Goal: Task Accomplishment & Management: Manage account settings

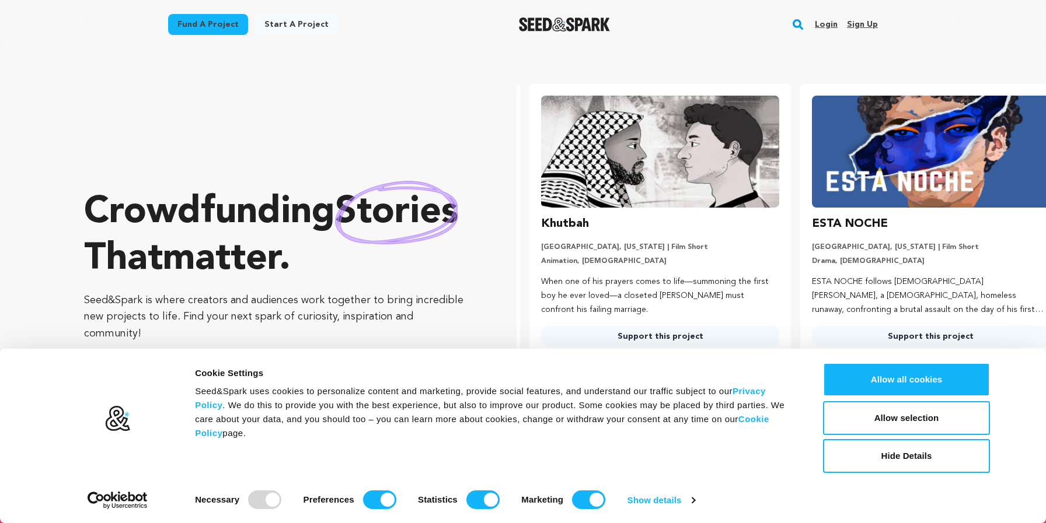
scroll to position [0, 280]
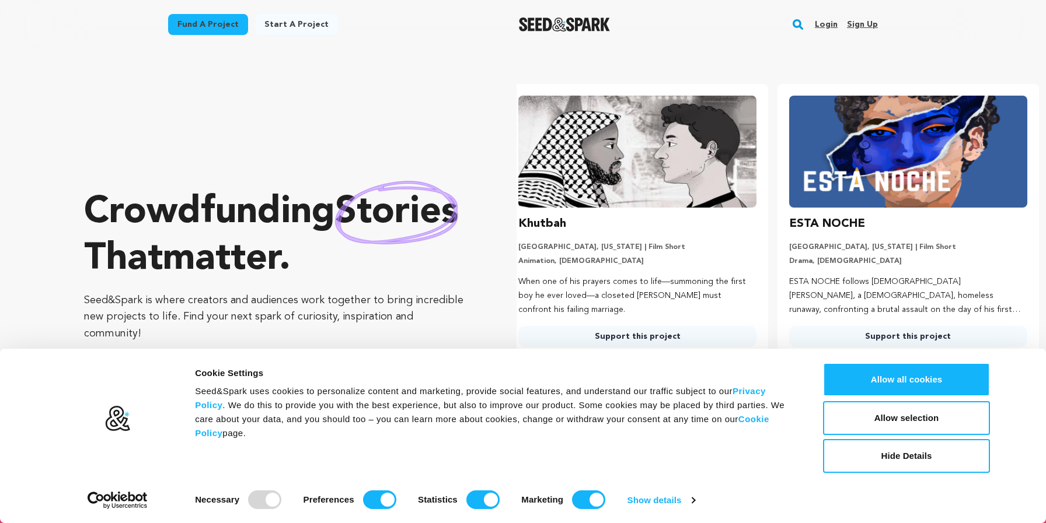
click at [825, 22] on link "Login" at bounding box center [826, 24] width 23 height 19
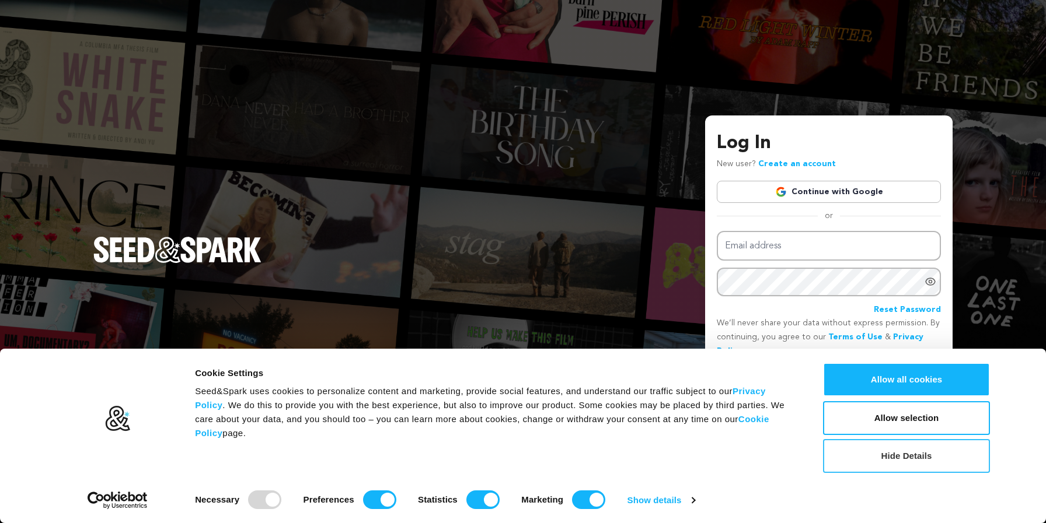
click at [895, 457] on button "Hide Details" at bounding box center [906, 456] width 167 height 34
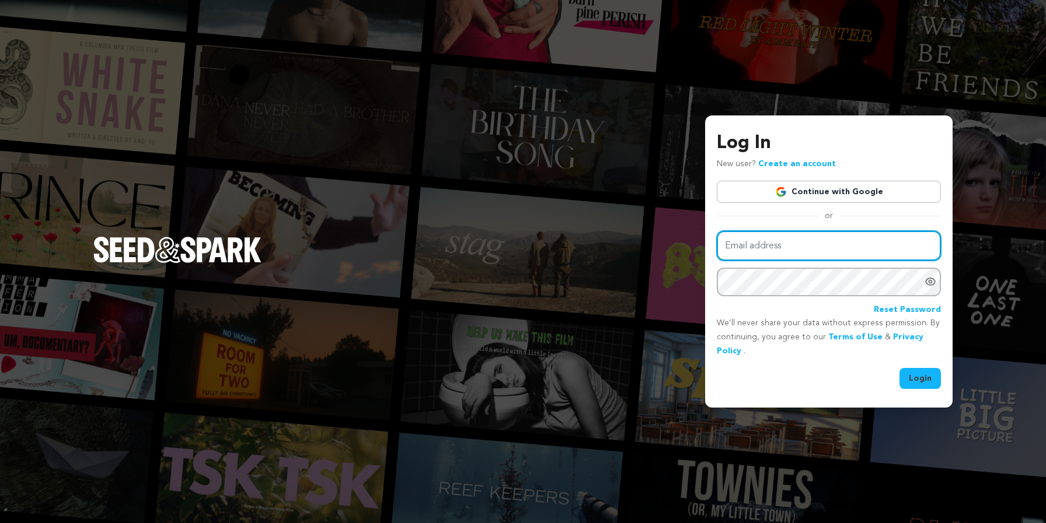
click at [801, 246] on input "Email address" at bounding box center [829, 246] width 224 height 30
type input "esternavienna@gmail.com"
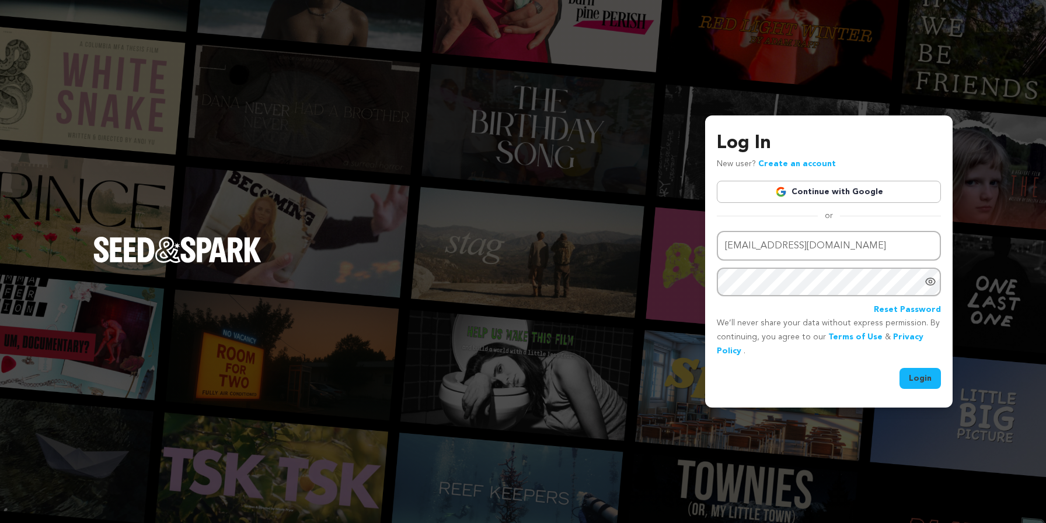
click at [917, 373] on button "Login" at bounding box center [919, 378] width 41 height 21
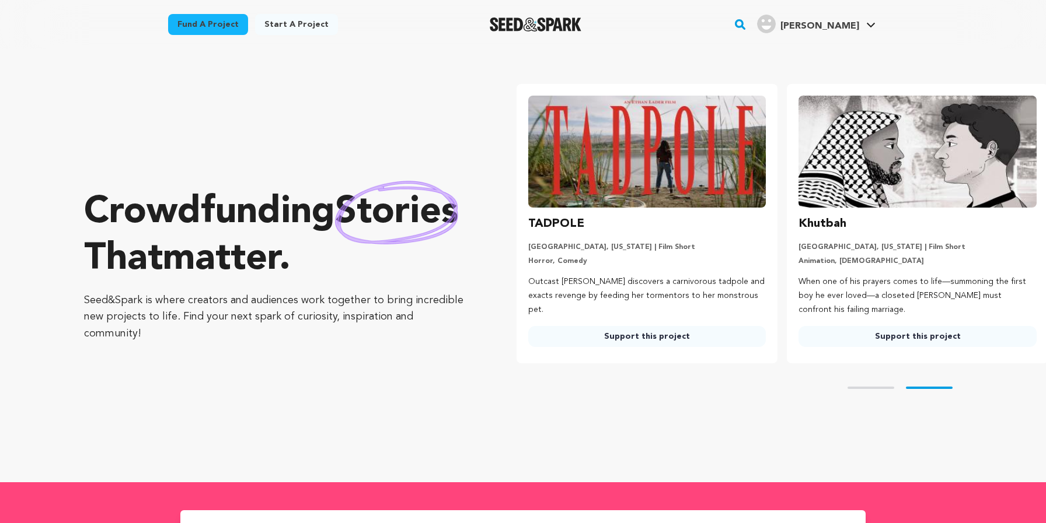
scroll to position [0, 280]
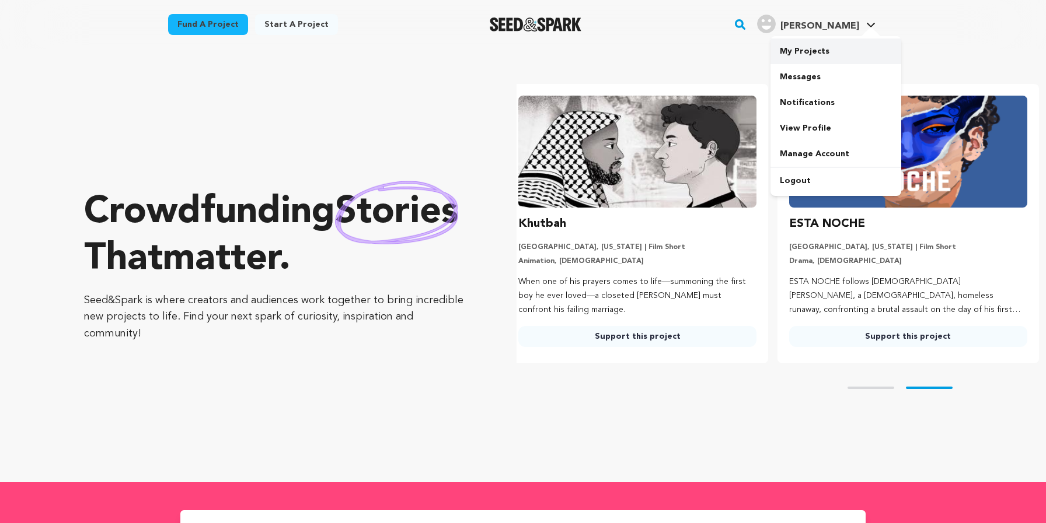
click at [798, 50] on link "My Projects" at bounding box center [835, 52] width 131 height 26
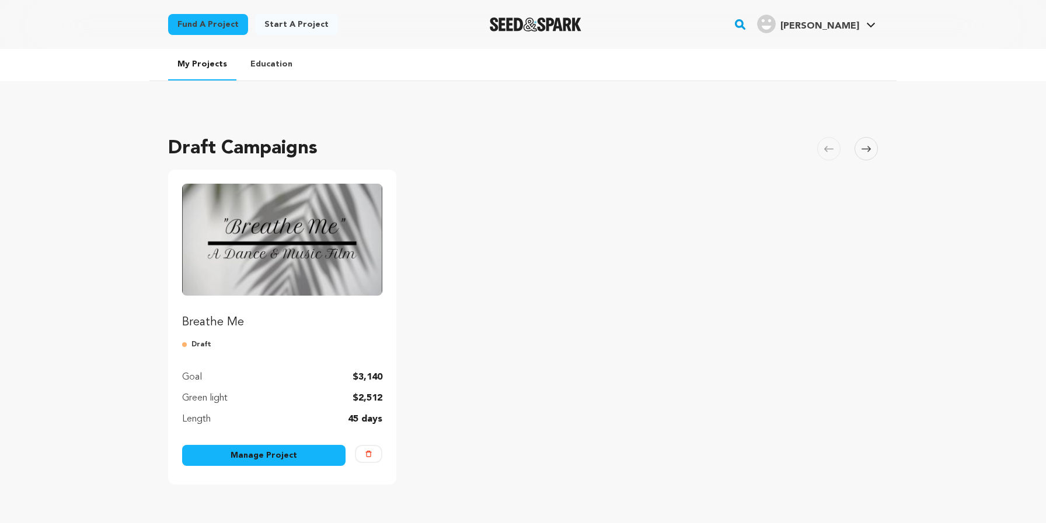
click at [248, 455] on link "Manage Project" at bounding box center [263, 455] width 163 height 21
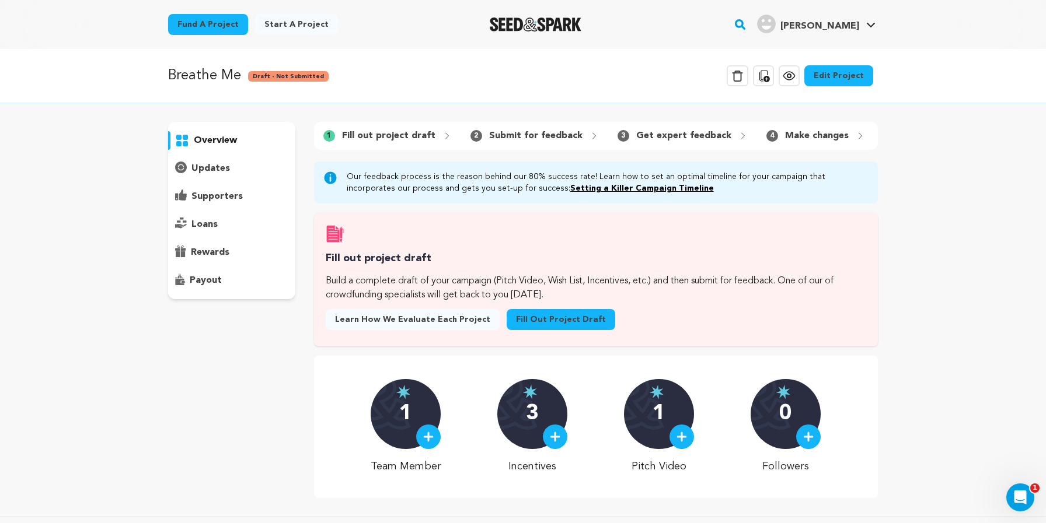
click at [833, 81] on link "Edit Project" at bounding box center [838, 75] width 69 height 21
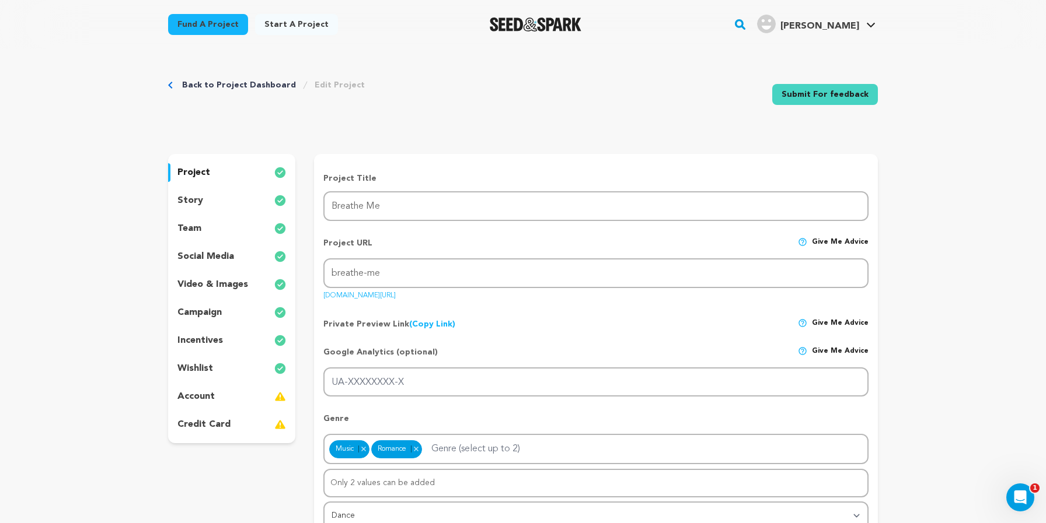
click at [193, 369] on p "wishlist" at bounding box center [195, 369] width 36 height 14
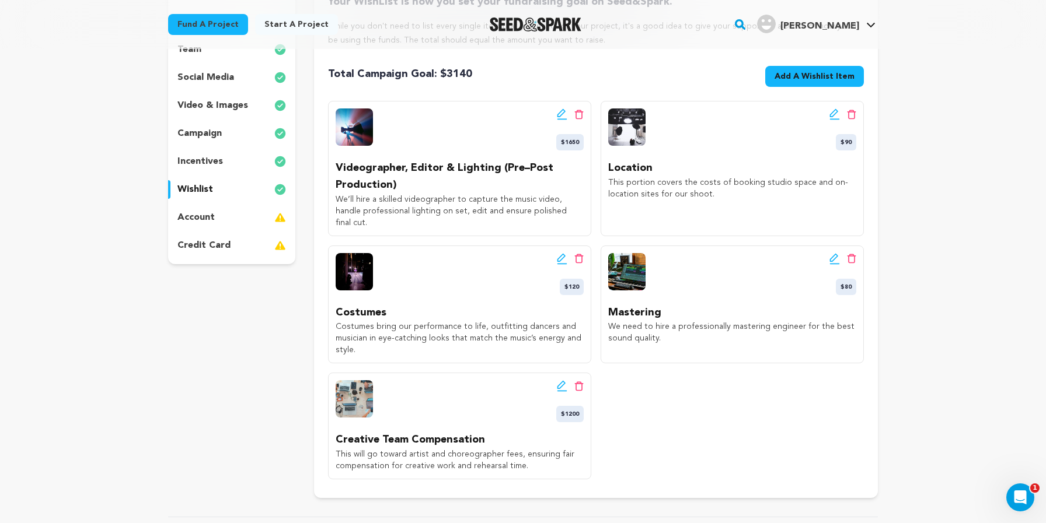
scroll to position [69, 0]
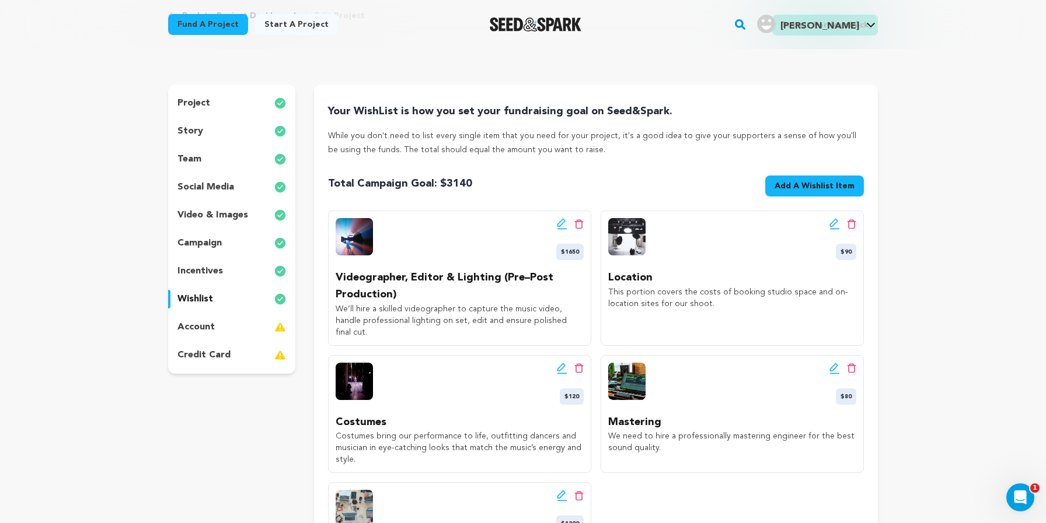
click at [200, 325] on p "account" at bounding box center [195, 327] width 37 height 14
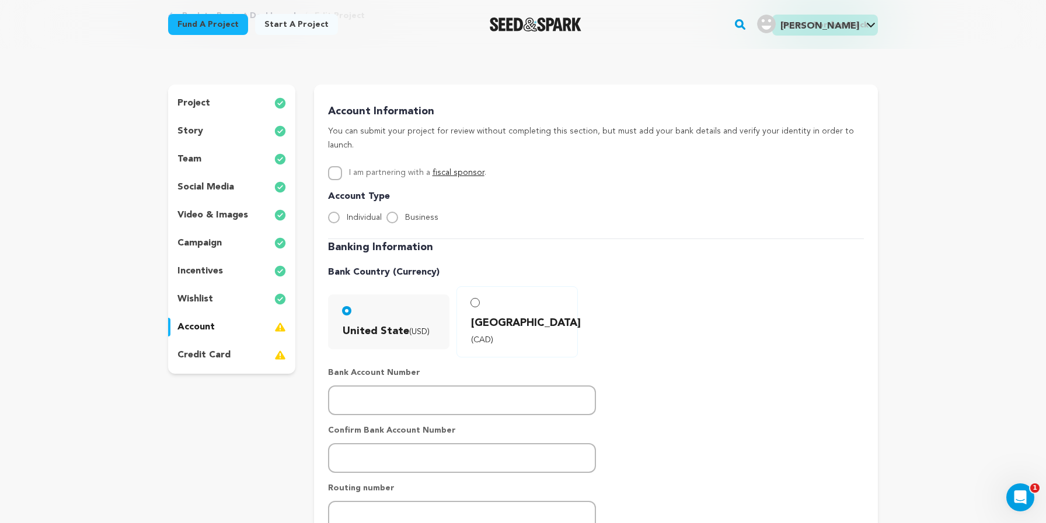
click at [392, 212] on input "Business" at bounding box center [392, 218] width 12 height 12
radio input "true"
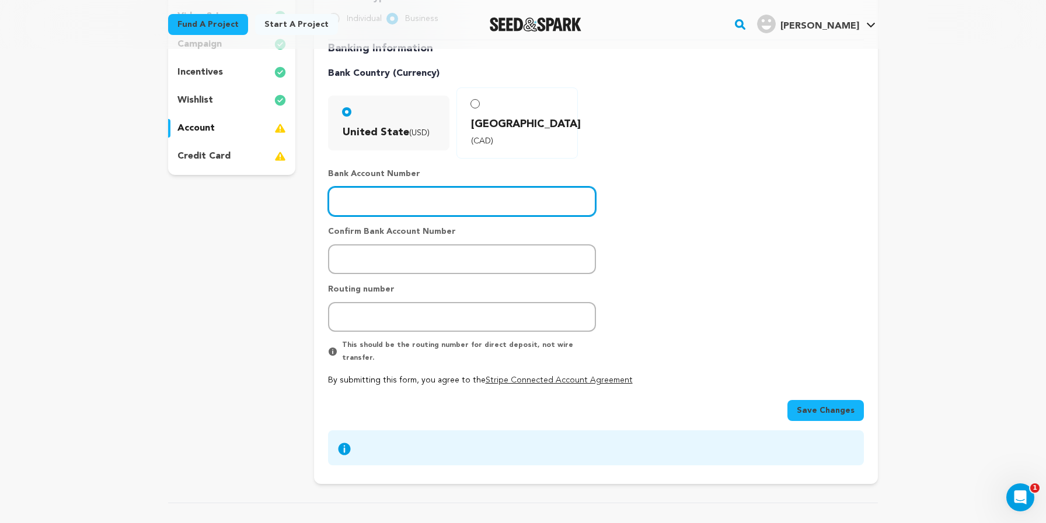
click at [387, 187] on input "number" at bounding box center [462, 202] width 268 height 30
paste input "325198169376"
type input "325198169376"
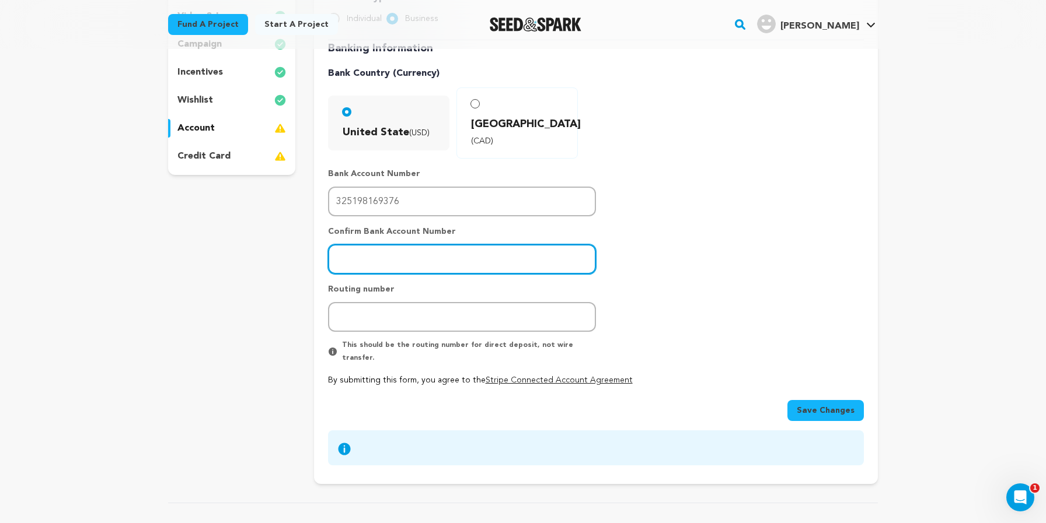
click at [407, 245] on input "number" at bounding box center [462, 260] width 268 height 30
paste input "325198169376"
type input "325198169376"
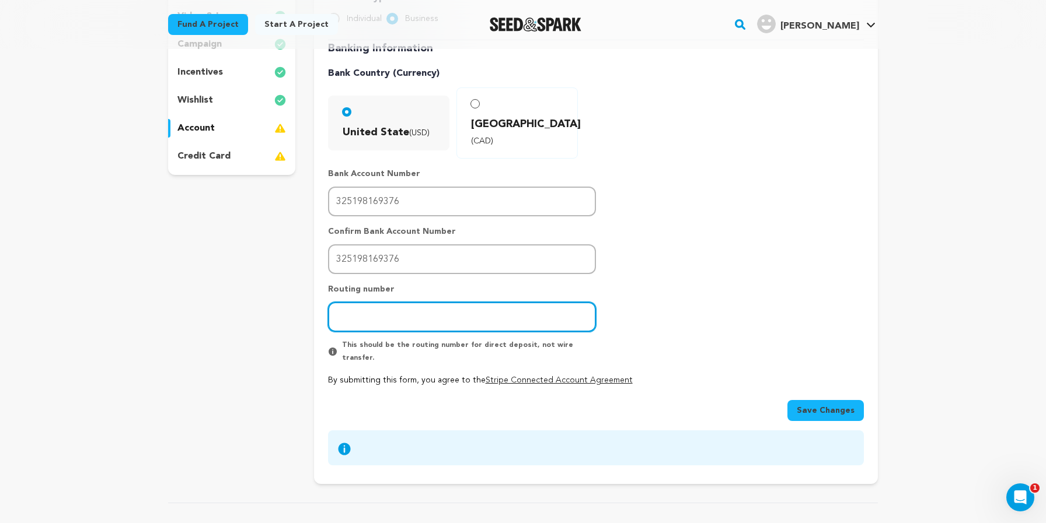
click at [416, 302] on input "number" at bounding box center [462, 317] width 268 height 30
paste input "121000358"
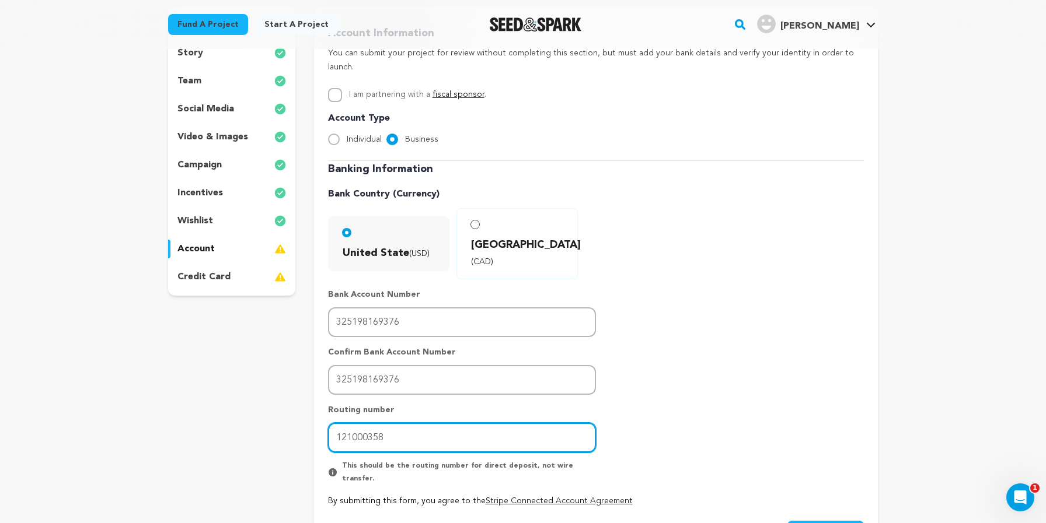
scroll to position [312, 0]
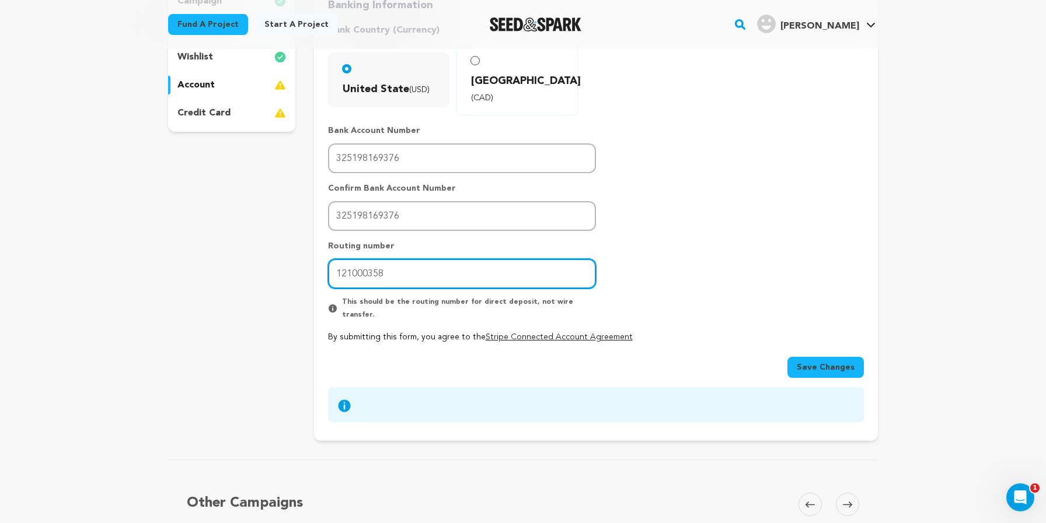
type input "121000358"
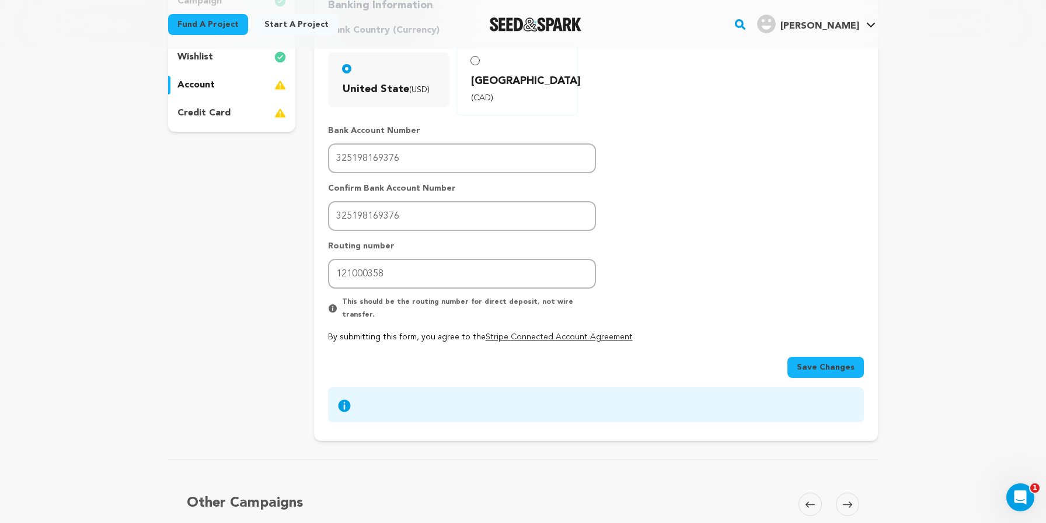
click at [820, 362] on span "Save Changes" at bounding box center [826, 368] width 58 height 12
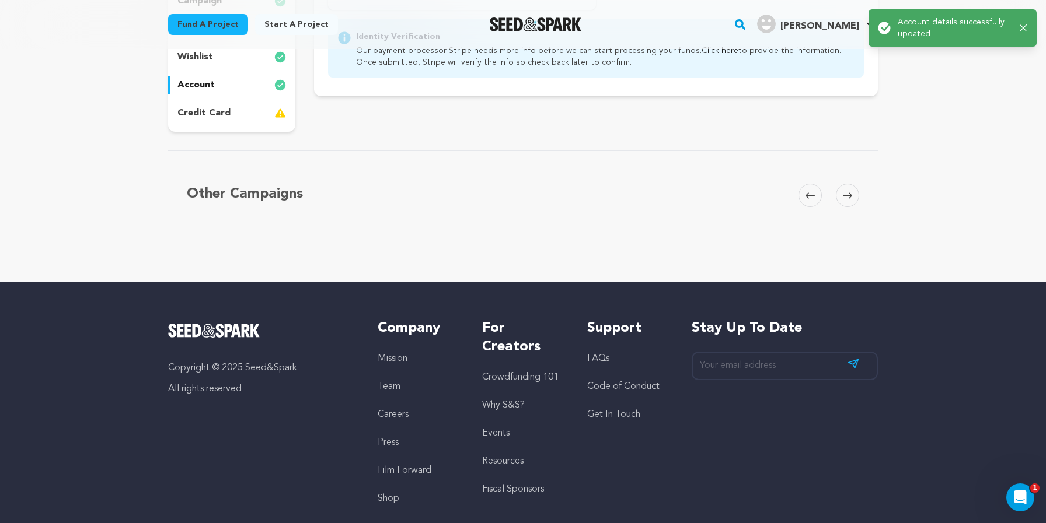
scroll to position [0, 0]
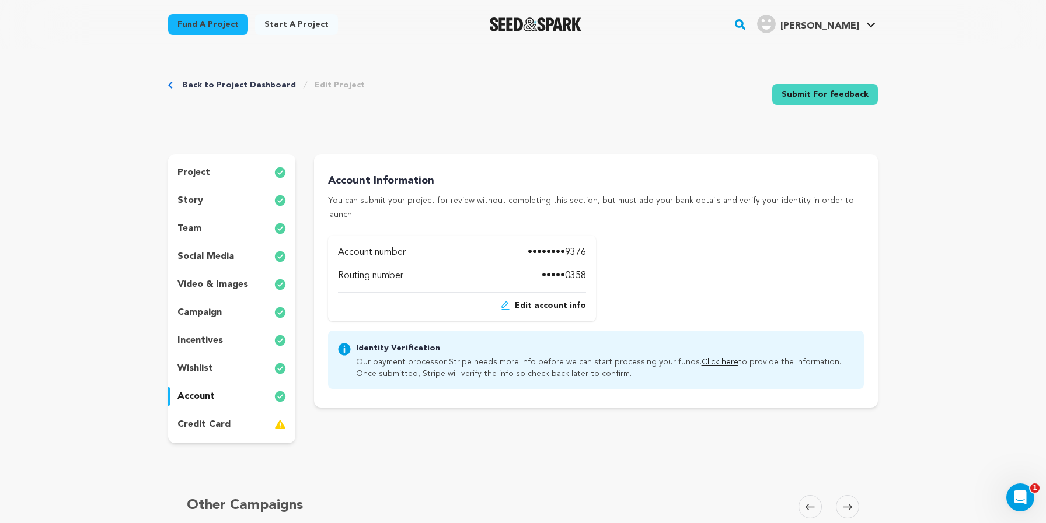
click at [707, 358] on link "Click here" at bounding box center [719, 362] width 37 height 8
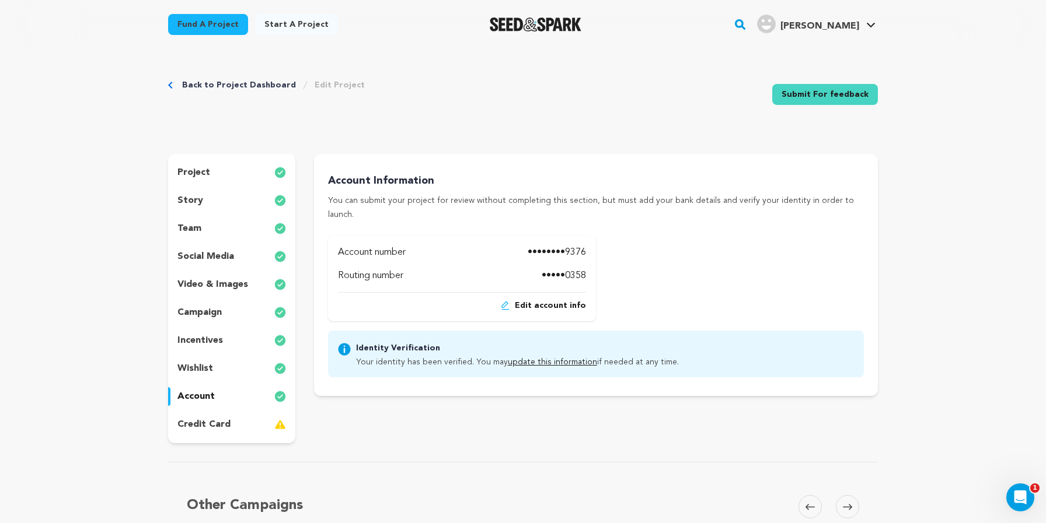
click at [200, 424] on p "credit card" at bounding box center [203, 425] width 53 height 14
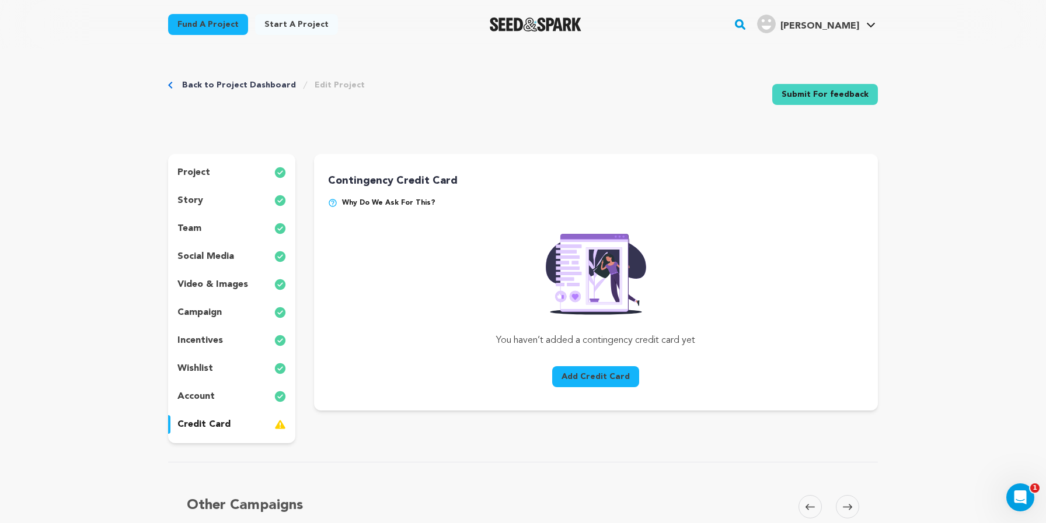
click at [600, 380] on button "Add Credit Card" at bounding box center [595, 376] width 87 height 21
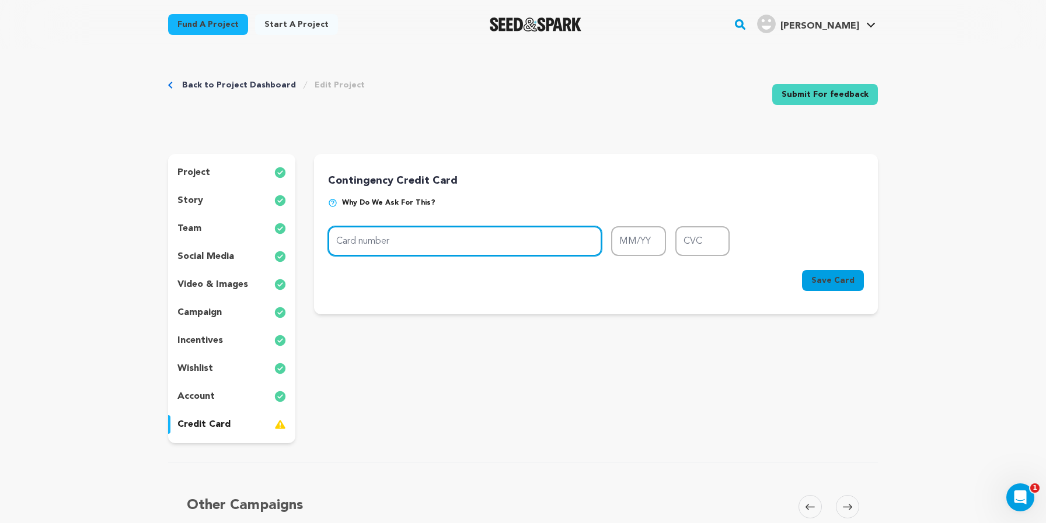
click at [528, 235] on input "Card number" at bounding box center [465, 241] width 274 height 30
type input "4"
type input "[CREDIT_CARD_NUMBER]"
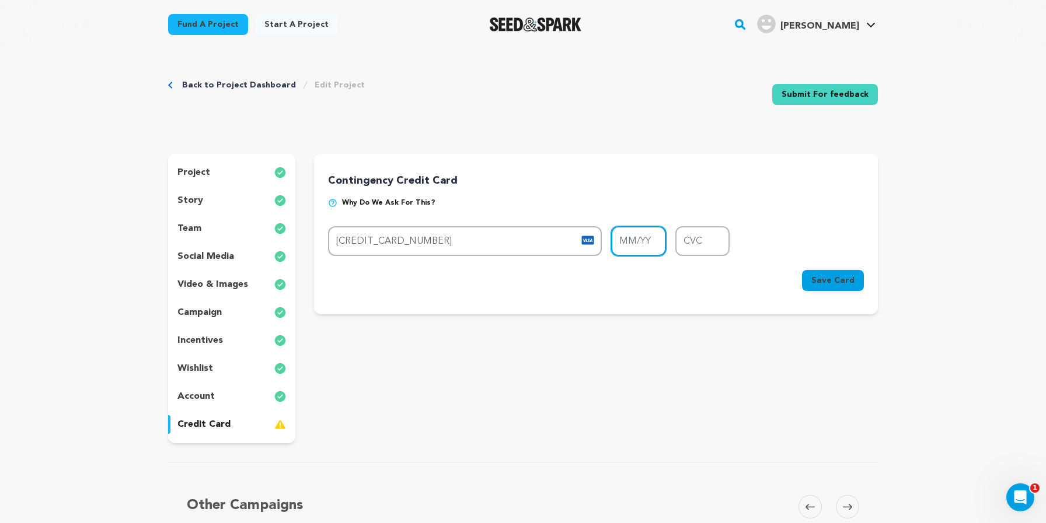
click at [635, 240] on input "MM/YY" at bounding box center [638, 241] width 55 height 30
type input "08/29"
click at [717, 240] on input "CVC" at bounding box center [702, 241] width 55 height 30
type input "674"
click at [830, 282] on span "Save Card" at bounding box center [832, 281] width 43 height 12
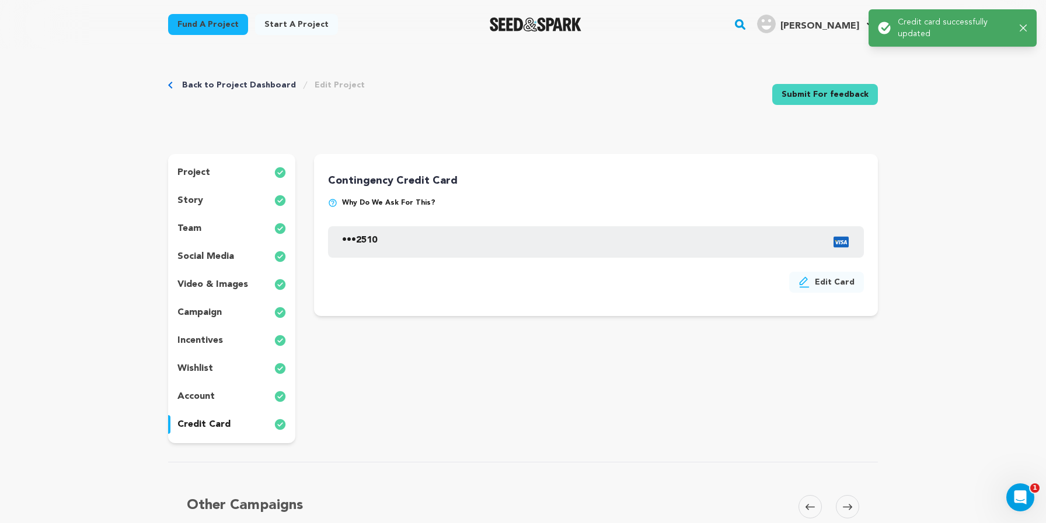
click at [1024, 30] on icon "button" at bounding box center [1023, 29] width 8 height 8
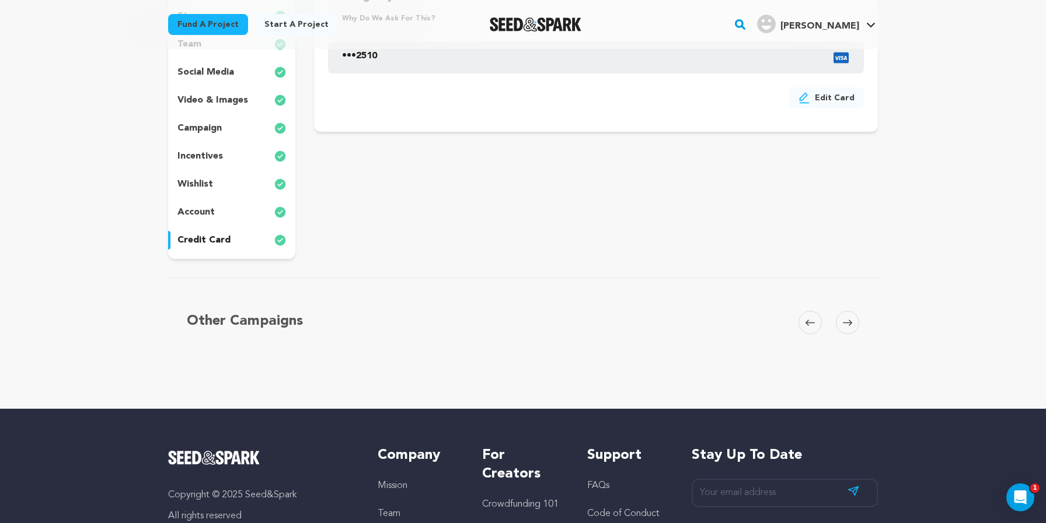
scroll to position [61, 0]
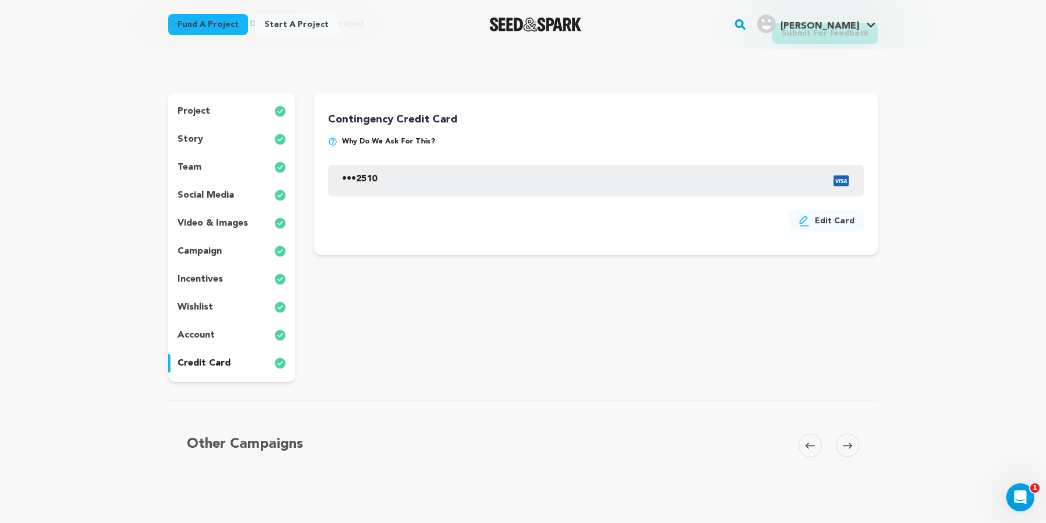
click at [214, 337] on div "account" at bounding box center [231, 335] width 127 height 19
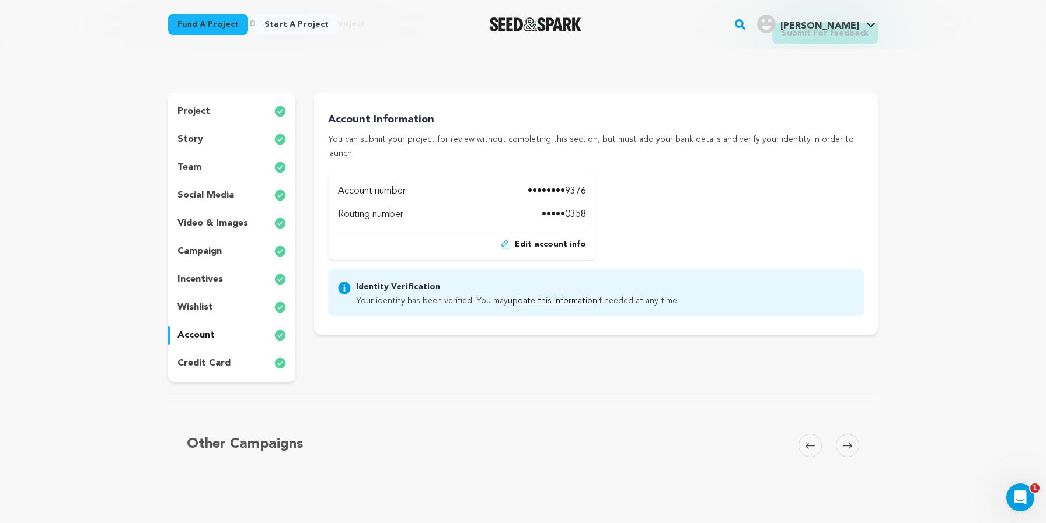
click at [553, 239] on span "Edit account info" at bounding box center [550, 245] width 71 height 12
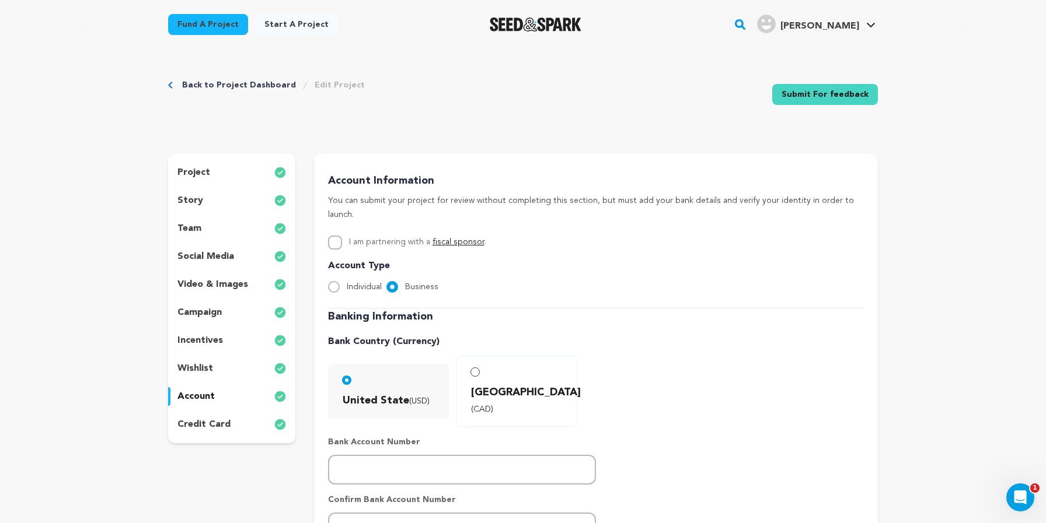
click at [207, 361] on div "wishlist" at bounding box center [231, 368] width 127 height 19
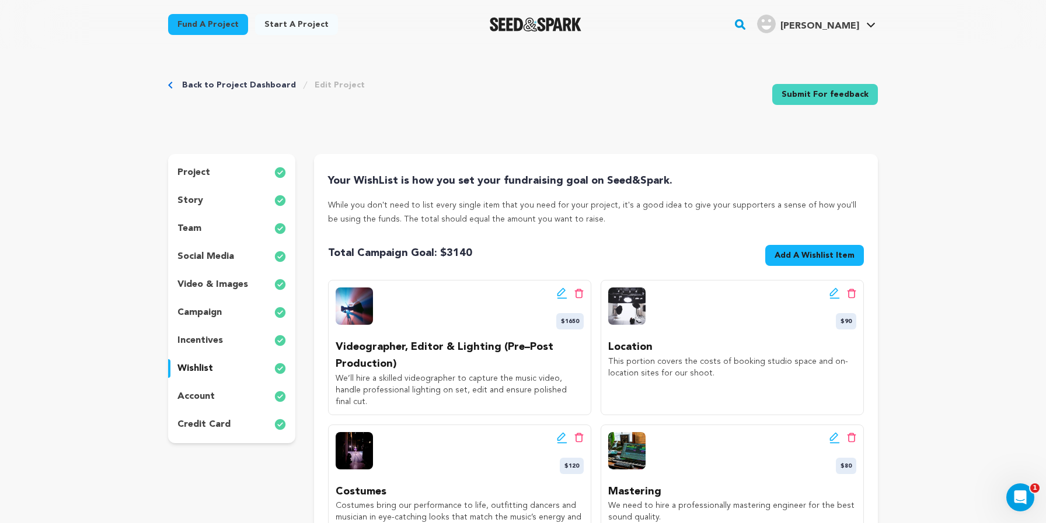
click at [216, 336] on p "incentives" at bounding box center [200, 341] width 46 height 14
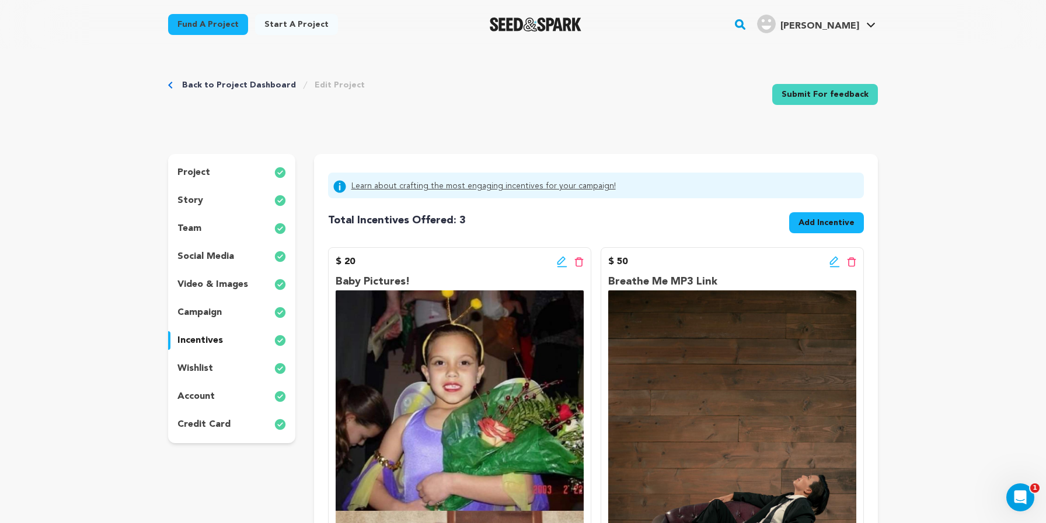
click at [212, 322] on div "campaign" at bounding box center [231, 312] width 127 height 19
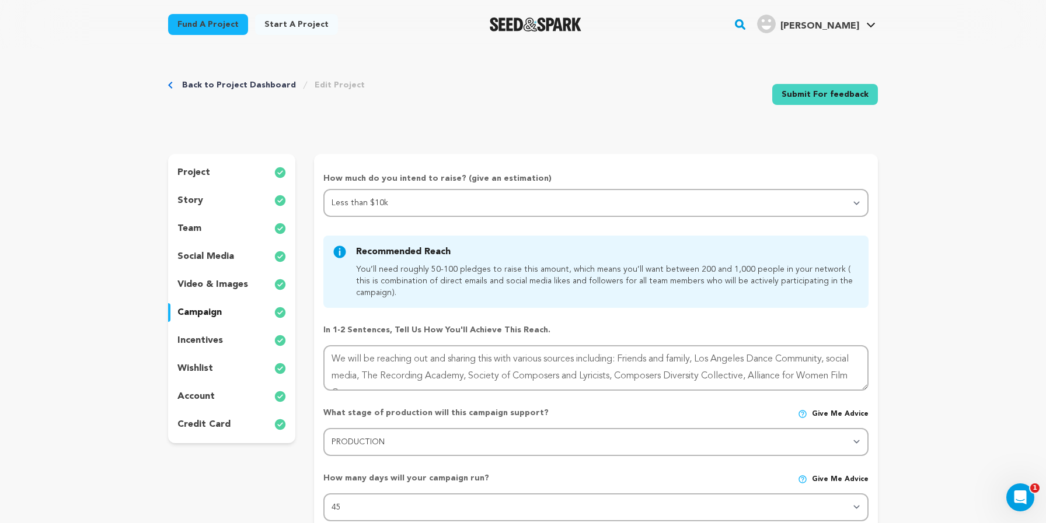
click at [417, 118] on div "Back to Project Dashboard Edit Project Submit For feedback Submit For feedback" at bounding box center [523, 96] width 710 height 77
click at [204, 169] on p "project" at bounding box center [193, 173] width 33 height 14
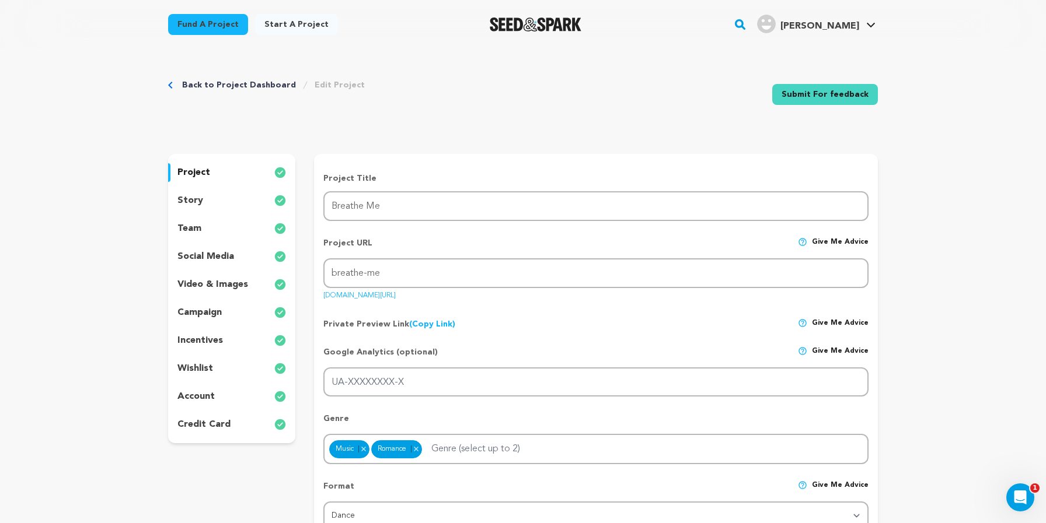
click at [210, 422] on p "credit card" at bounding box center [203, 425] width 53 height 14
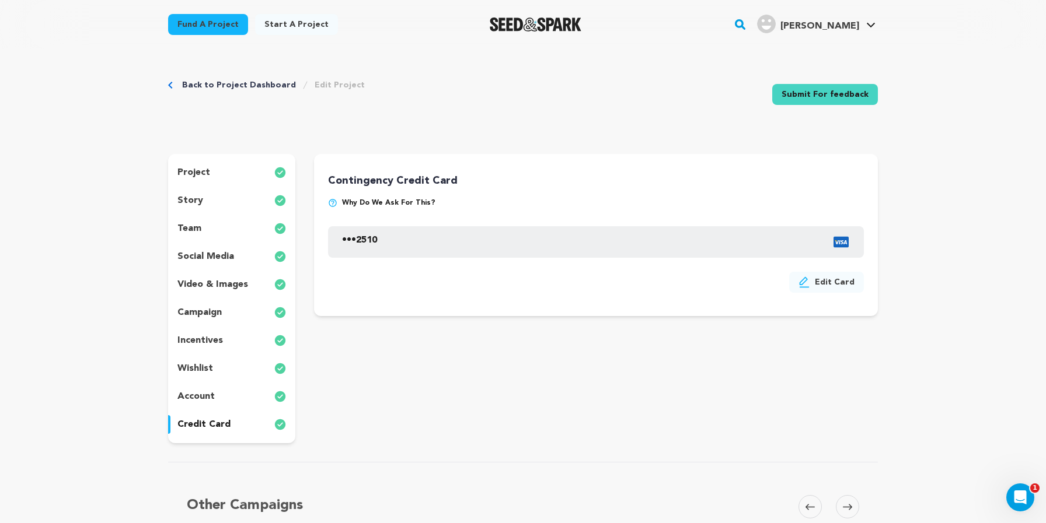
click at [201, 397] on p "account" at bounding box center [195, 397] width 37 height 14
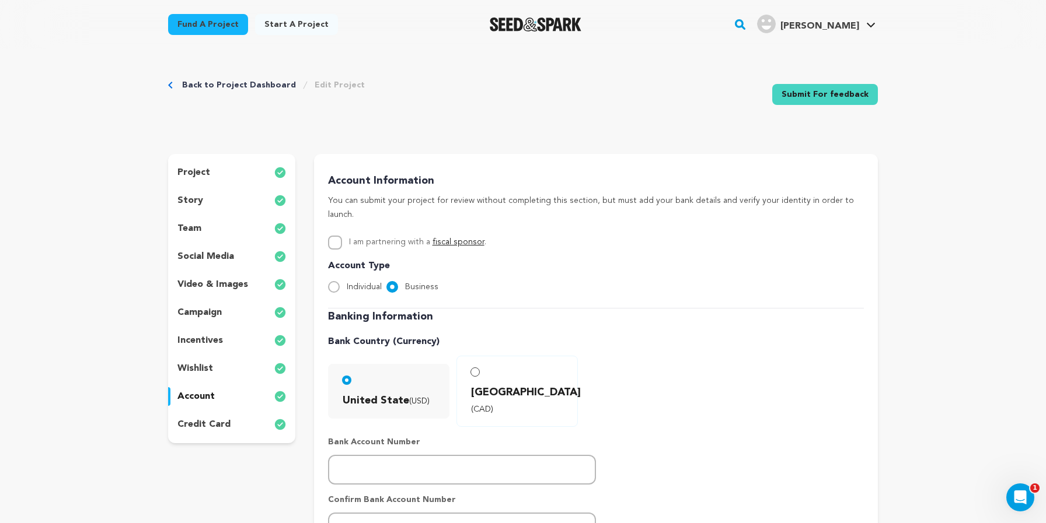
click at [192, 369] on p "wishlist" at bounding box center [195, 369] width 36 height 14
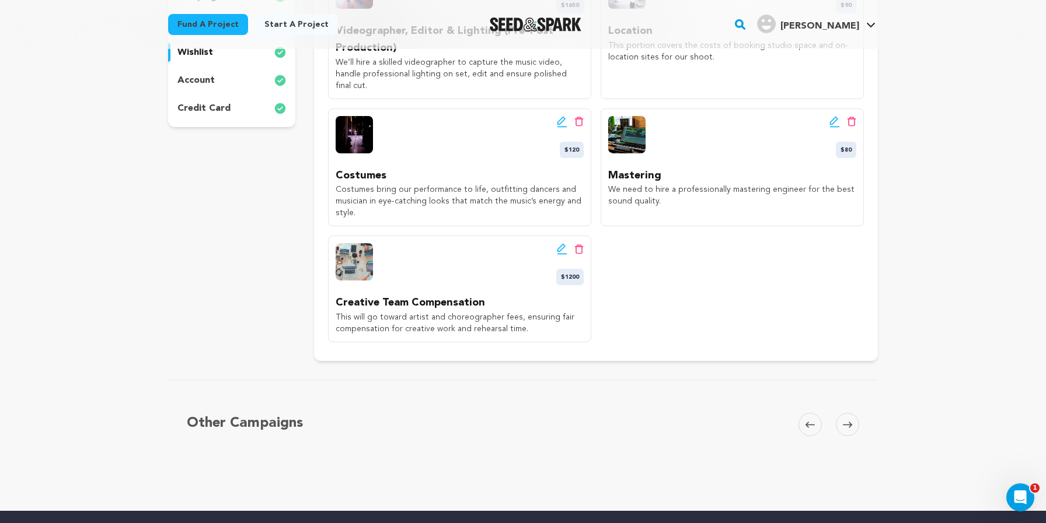
scroll to position [455, 0]
